Goal: Check status

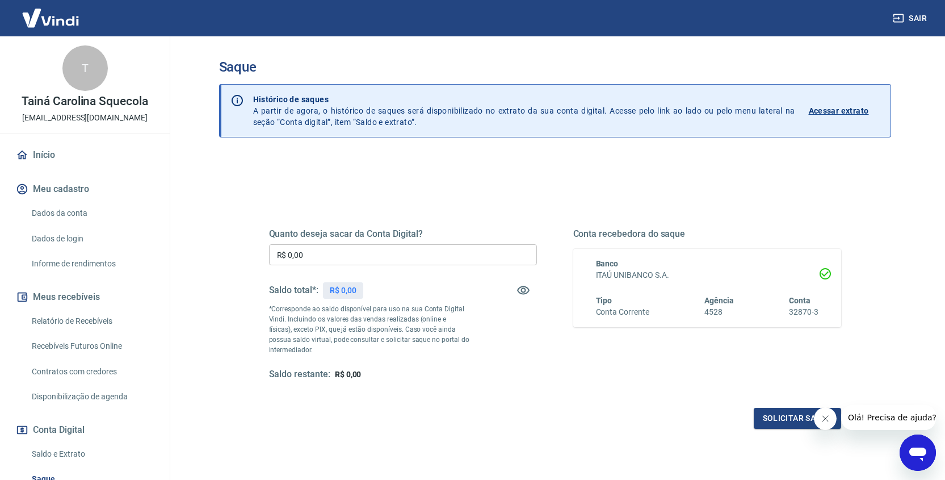
click at [848, 114] on p "Acessar extrato" at bounding box center [839, 110] width 60 height 11
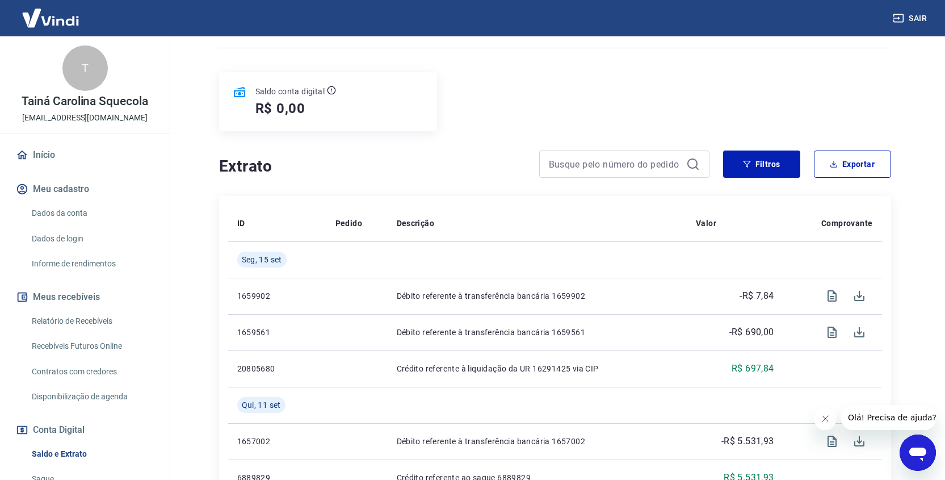
scroll to position [150, 0]
